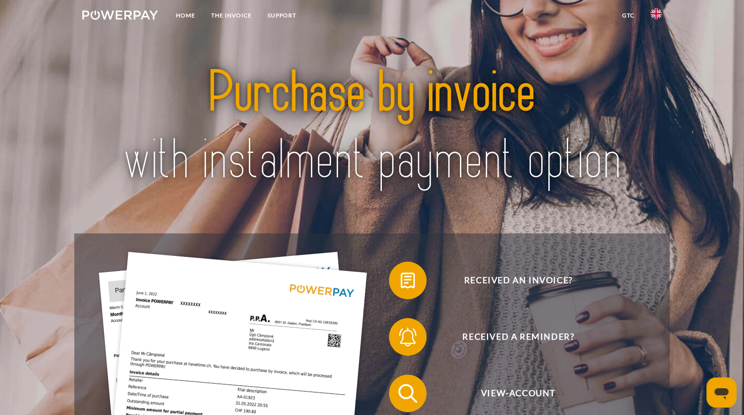
click at [658, 15] on img at bounding box center [655, 13] width 11 height 11
click at [652, 91] on img at bounding box center [655, 92] width 11 height 11
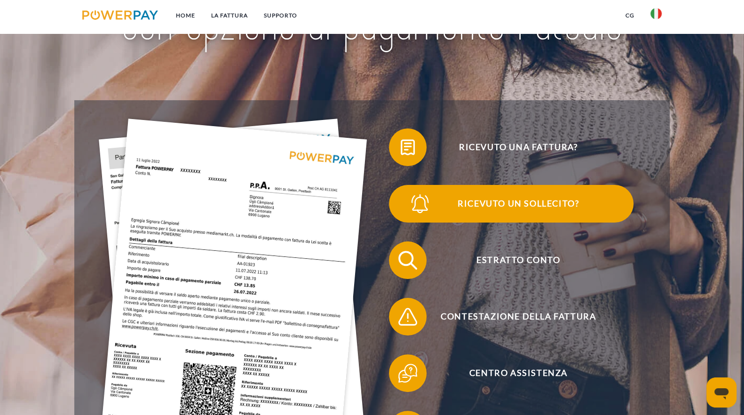
scroll to position [235, 0]
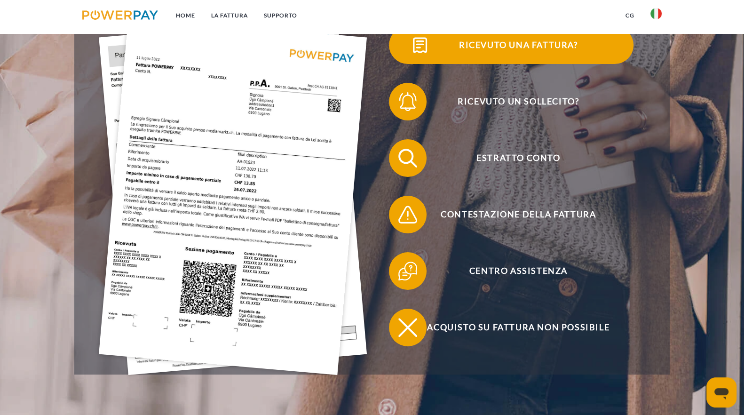
click at [530, 42] on span "Ricevuto una fattura?" at bounding box center [518, 45] width 230 height 38
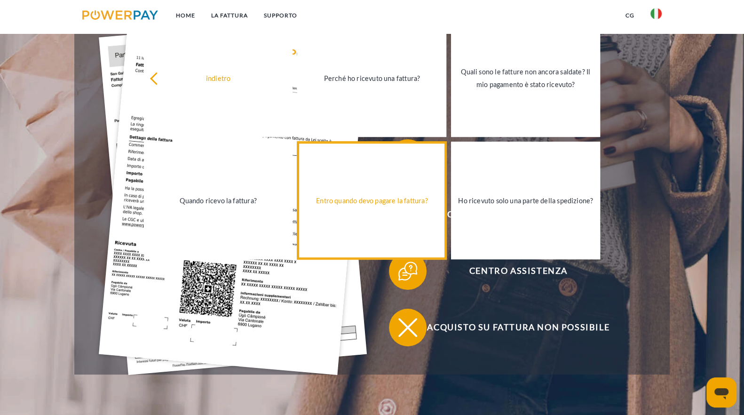
click at [417, 209] on link "Entro quando devo pagare la fattura?" at bounding box center [371, 201] width 149 height 118
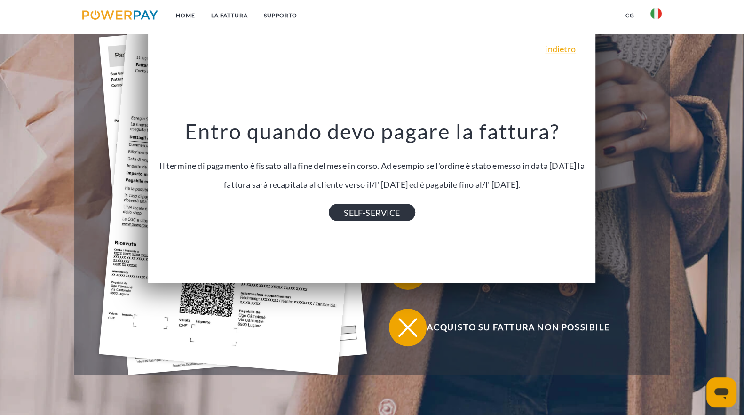
click at [406, 211] on link "SELF-SERVICE" at bounding box center [372, 212] width 86 height 17
